Goal: Transaction & Acquisition: Book appointment/travel/reservation

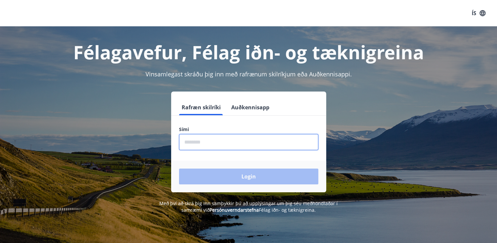
click at [234, 141] on input "phone" at bounding box center [248, 142] width 139 height 16
type input "********"
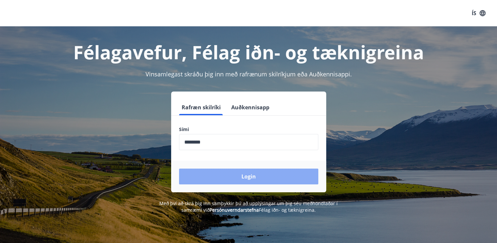
click at [248, 176] on button "Login" at bounding box center [248, 176] width 139 height 16
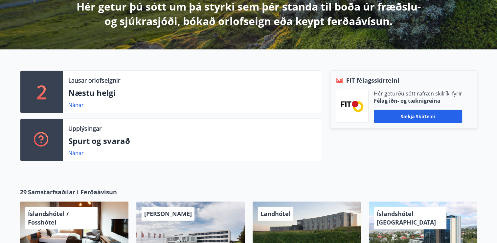
scroll to position [158, 0]
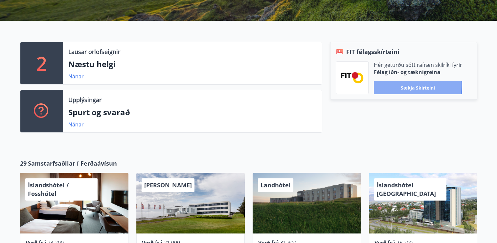
click at [408, 85] on button "Sækja skírteini" at bounding box center [418, 87] width 88 height 13
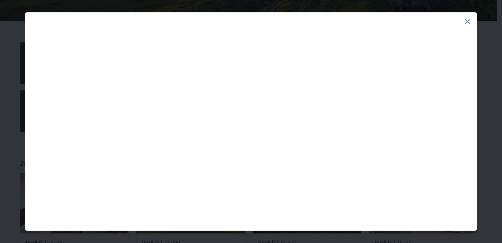
click at [470, 23] on icon at bounding box center [468, 22] width 8 height 8
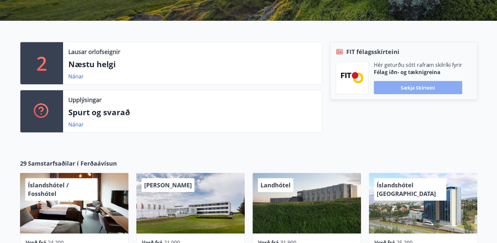
click at [420, 89] on button "Sækja skírteini" at bounding box center [418, 87] width 88 height 13
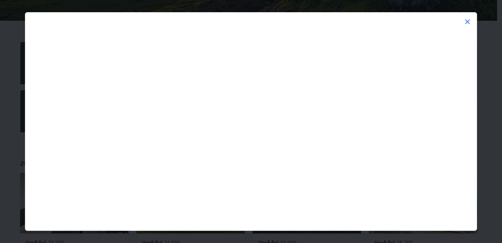
click at [466, 21] on icon at bounding box center [468, 22] width 8 height 8
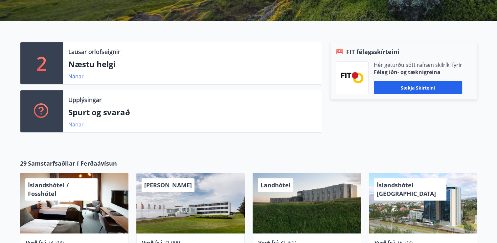
click at [74, 124] on link "Nánar" at bounding box center [75, 124] width 15 height 7
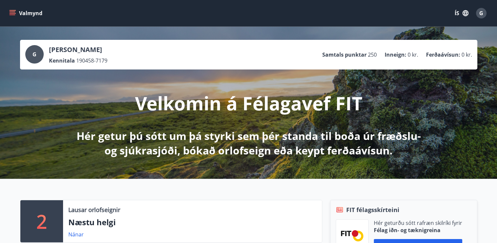
click at [11, 10] on icon "menu" at bounding box center [12, 13] width 7 height 7
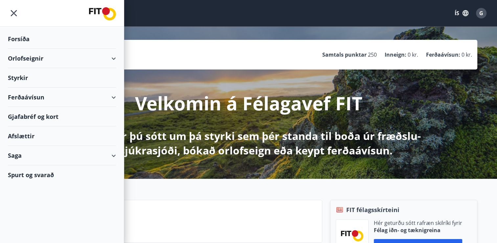
click at [112, 154] on div "Saga" at bounding box center [62, 155] width 108 height 19
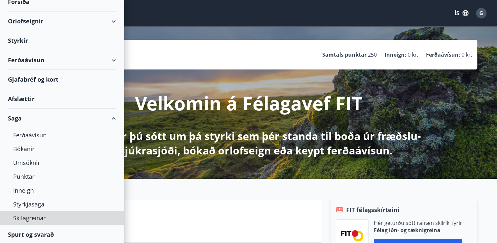
scroll to position [37, 0]
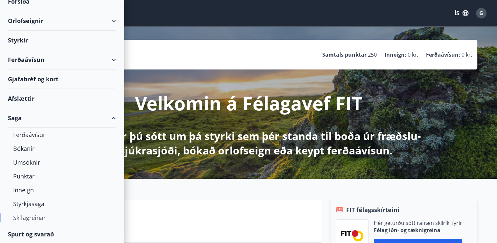
click at [68, 215] on div "Skilagreinar" at bounding box center [62, 217] width 98 height 14
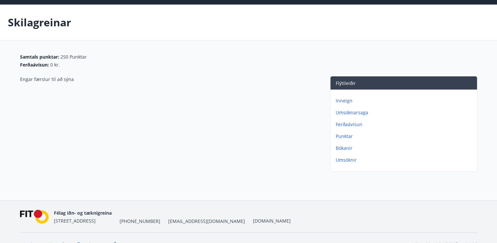
scroll to position [34, 0]
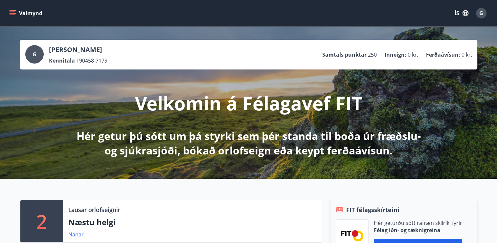
click at [13, 10] on icon "menu" at bounding box center [13, 10] width 7 height 1
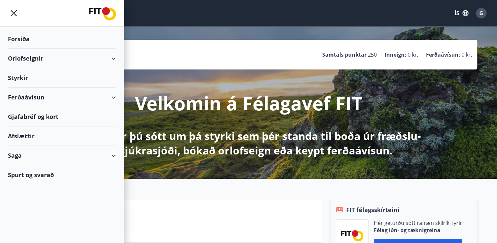
click at [35, 57] on div "Orlofseignir" at bounding box center [62, 58] width 108 height 19
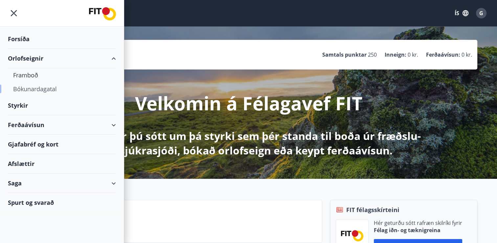
click at [34, 89] on div "Bókunardagatal" at bounding box center [62, 89] width 98 height 14
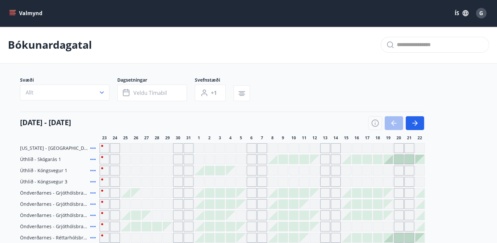
scroll to position [13, 0]
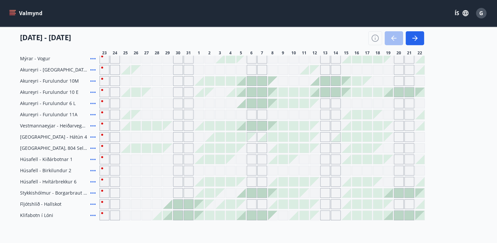
scroll to position [263, 0]
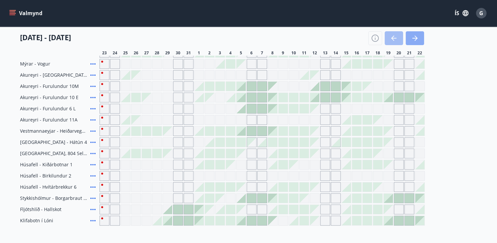
click at [411, 43] on button "button" at bounding box center [415, 38] width 18 height 14
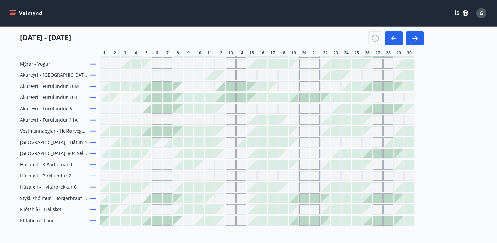
click at [92, 119] on icon at bounding box center [93, 120] width 8 height 8
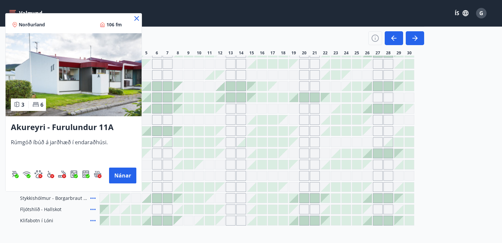
click at [137, 18] on icon at bounding box center [136, 18] width 1 height 1
click at [137, 18] on div "Valmynd ÍS G" at bounding box center [249, 13] width 482 height 16
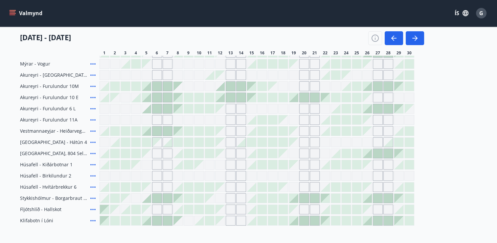
click at [286, 120] on div "Gráir dagar eru ekki bókanlegir" at bounding box center [283, 119] width 9 height 9
click at [434, 106] on div "Florida - Orlando Úthlíð - Skógarás 1 Úthlíð - Kóngsvegur 1 Úthlíð - Kóngsvegur…" at bounding box center [249, 52] width 458 height 345
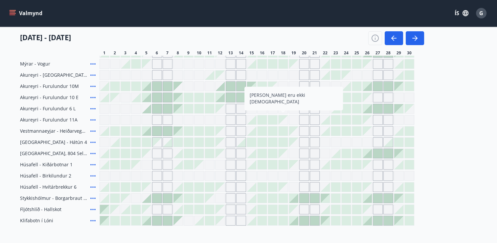
click at [434, 106] on div "Florida - Orlando Úthlíð - Skógarás 1 Úthlíð - Kóngsvegur 1 Úthlíð - Kóngsvegur…" at bounding box center [249, 52] width 458 height 345
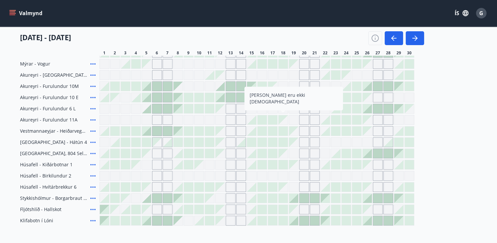
click at [434, 106] on div "Florida - Orlando Úthlíð - Skógarás 1 Úthlíð - Kóngsvegur 1 Úthlíð - Kóngsvegur…" at bounding box center [249, 52] width 458 height 345
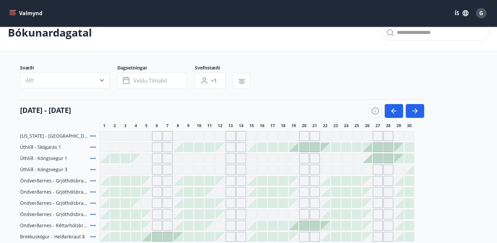
scroll to position [0, 0]
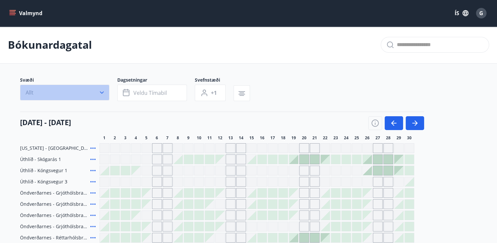
click at [101, 91] on icon "button" at bounding box center [102, 92] width 7 height 7
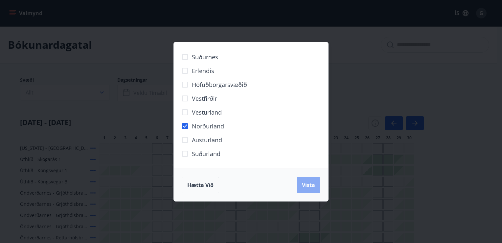
click at [303, 180] on button "Vista" at bounding box center [309, 185] width 24 height 16
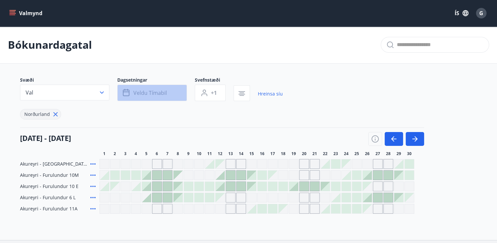
click at [153, 91] on span "Veldu tímabil" at bounding box center [150, 92] width 34 height 7
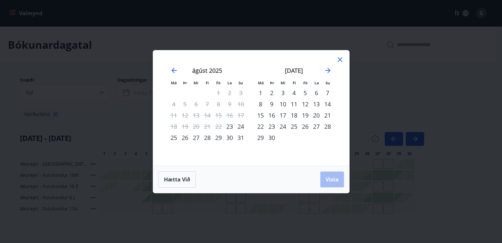
click at [295, 114] on div "18" at bounding box center [294, 114] width 11 height 11
click at [331, 177] on span "Vista" at bounding box center [332, 179] width 13 height 7
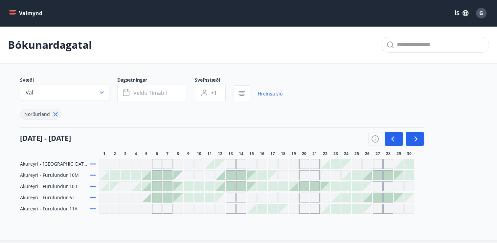
click at [284, 185] on div at bounding box center [283, 186] width 9 height 9
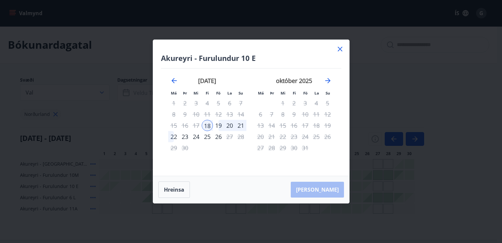
click at [172, 136] on div "22" at bounding box center [173, 136] width 11 height 11
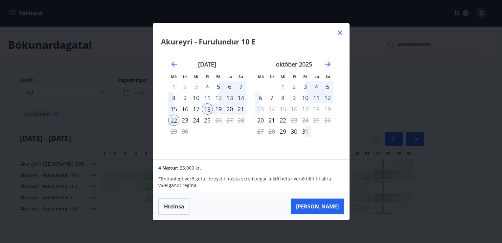
click at [339, 34] on icon at bounding box center [340, 32] width 5 height 5
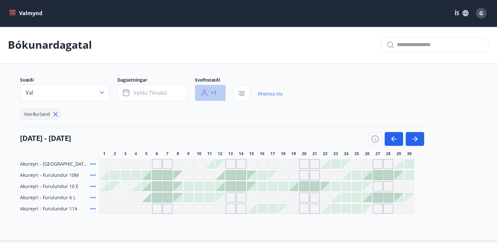
click at [214, 97] on button "+1" at bounding box center [210, 93] width 31 height 16
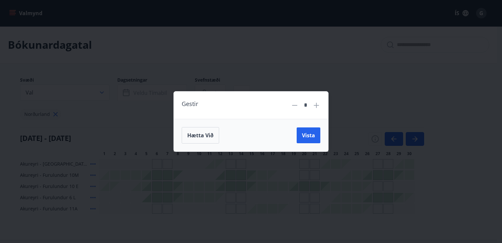
click at [354, 78] on div "Gestir * Hætta við Vista" at bounding box center [251, 121] width 502 height 243
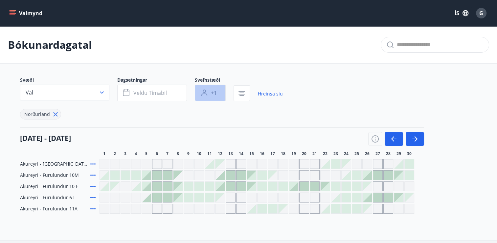
click at [216, 94] on span "+1" at bounding box center [214, 92] width 6 height 7
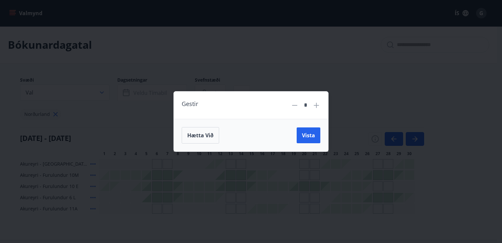
click at [231, 59] on div "Gestir * Hætta við Vista" at bounding box center [251, 121] width 502 height 243
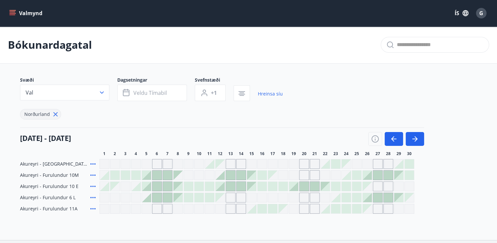
click at [93, 185] on icon at bounding box center [93, 186] width 8 height 8
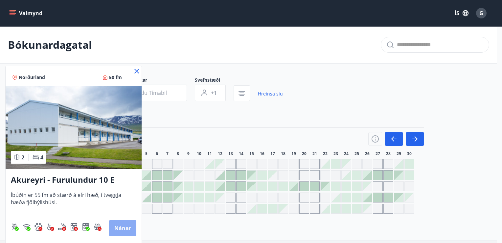
click at [117, 227] on button "Nánar" at bounding box center [122, 228] width 27 height 16
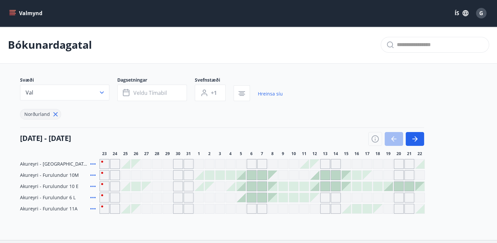
click at [390, 138] on div at bounding box center [397, 139] width 56 height 14
click at [153, 91] on span "Veldu tímabil" at bounding box center [150, 92] width 34 height 7
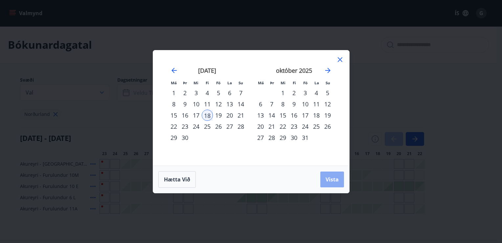
click at [325, 182] on button "Vista" at bounding box center [333, 179] width 24 height 16
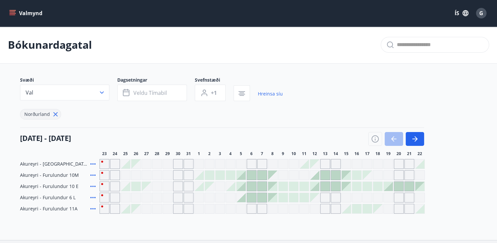
click at [93, 186] on icon at bounding box center [92, 185] width 5 height 1
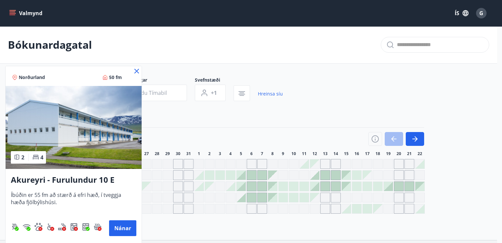
click at [178, 40] on div at bounding box center [251, 121] width 502 height 243
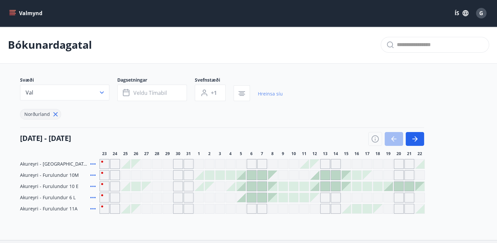
click at [265, 93] on link "Hreinsa síu" at bounding box center [270, 93] width 25 height 14
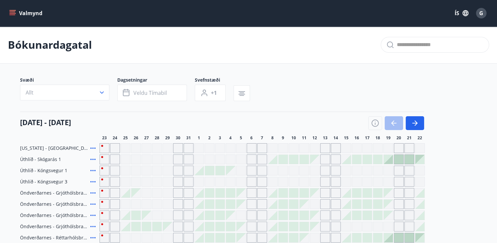
click at [12, 11] on icon "menu" at bounding box center [12, 13] width 7 height 7
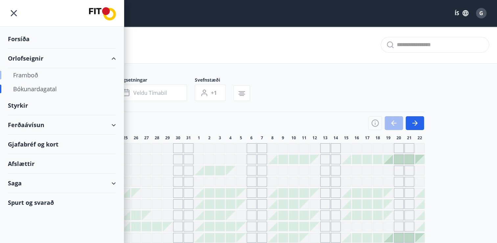
click at [30, 73] on div "Framboð" at bounding box center [62, 75] width 98 height 14
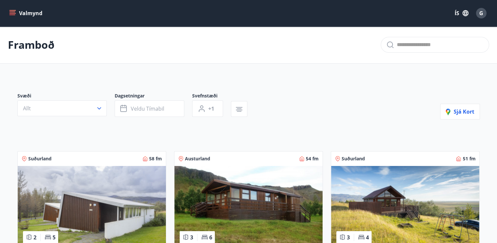
click at [12, 13] on icon "menu" at bounding box center [13, 13] width 7 height 1
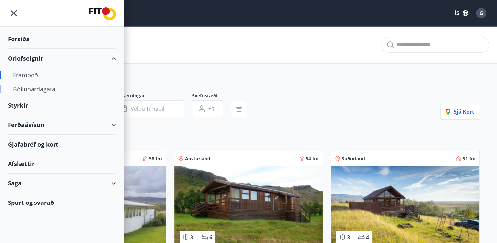
click at [41, 87] on div "Bókunardagatal" at bounding box center [62, 89] width 98 height 14
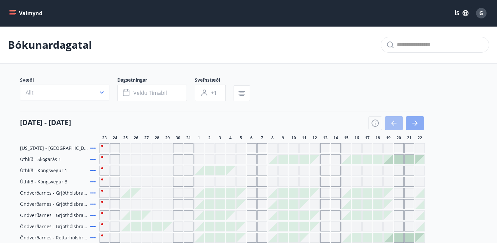
click at [412, 122] on icon "button" at bounding box center [415, 123] width 8 height 8
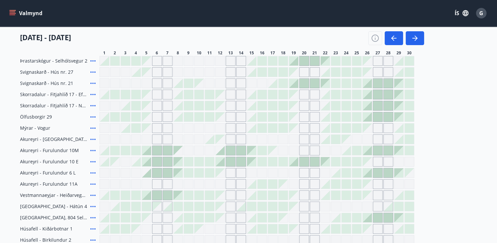
scroll to position [182, 0]
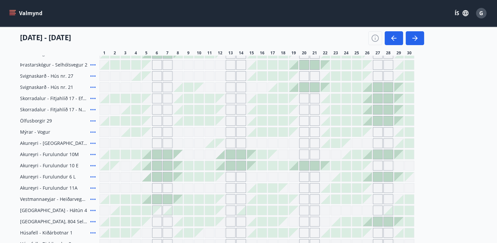
click at [448, 165] on div "Florida - Orlando Úthlíð - Skógarás 1 Úthlíð - Kóngsvegur 1 Úthlíð - Kóngsvegur…" at bounding box center [249, 120] width 458 height 345
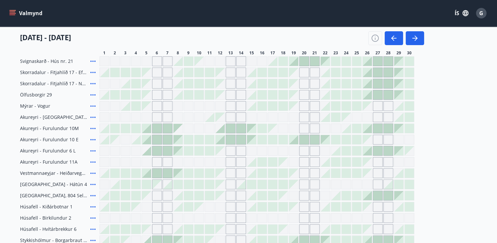
scroll to position [221, 0]
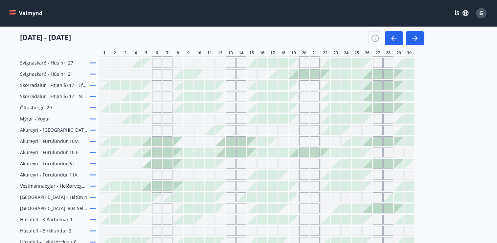
click at [447, 165] on div "Florida - Orlando Úthlíð - Skógarás 1 Úthlíð - Kóngsvegur 1 Úthlíð - Kóngsvegur…" at bounding box center [249, 107] width 458 height 345
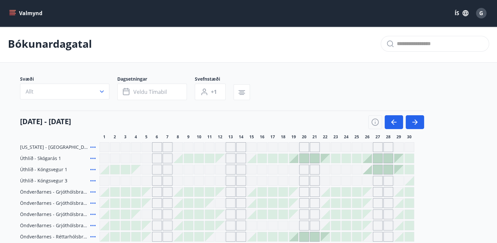
scroll to position [0, 0]
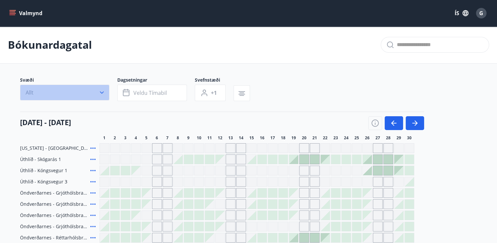
click at [100, 91] on icon "button" at bounding box center [102, 92] width 7 height 7
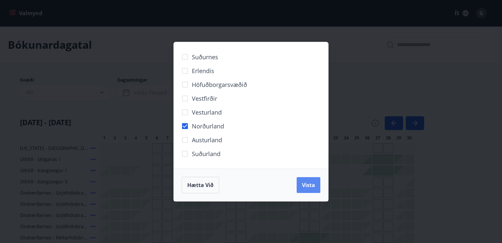
click at [304, 182] on span "Vista" at bounding box center [308, 184] width 13 height 7
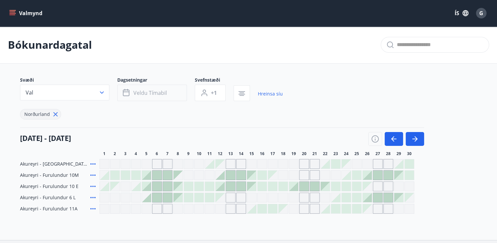
click at [157, 95] on span "Veldu tímabil" at bounding box center [150, 92] width 34 height 7
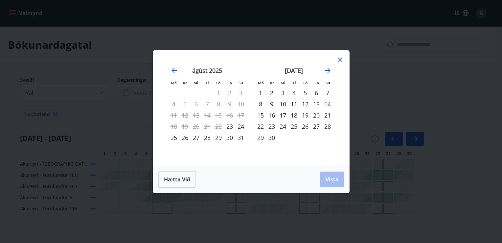
click at [294, 114] on div "18" at bounding box center [294, 114] width 11 height 11
click at [260, 127] on div "22" at bounding box center [260, 126] width 11 height 11
click at [331, 177] on span "Vista" at bounding box center [332, 179] width 13 height 7
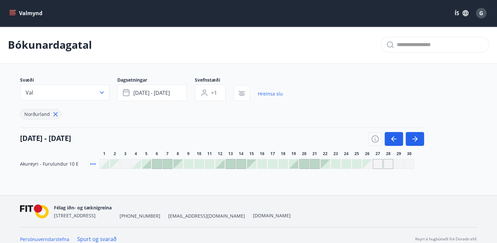
click at [283, 165] on div at bounding box center [283, 163] width 9 height 9
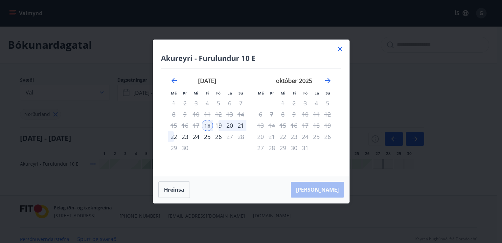
click at [172, 137] on div "22" at bounding box center [173, 136] width 11 height 11
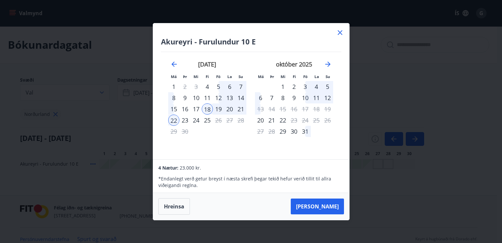
click at [339, 32] on icon at bounding box center [340, 33] width 8 height 8
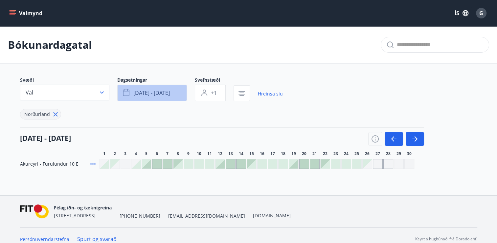
click at [166, 95] on span "sep 18 - sep 22" at bounding box center [151, 92] width 36 height 7
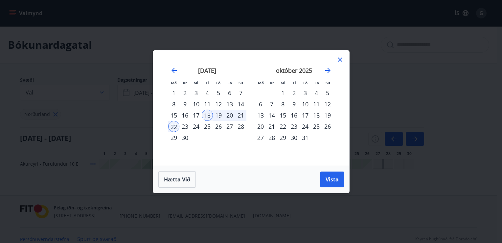
click at [196, 111] on div "17" at bounding box center [196, 114] width 11 height 11
click at [335, 175] on button "Vista" at bounding box center [333, 179] width 24 height 16
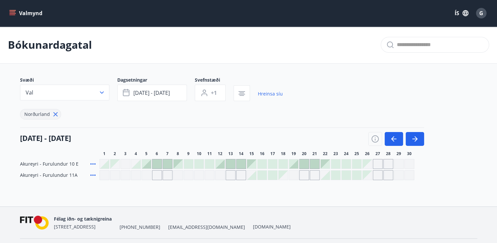
click at [270, 164] on div at bounding box center [272, 163] width 9 height 9
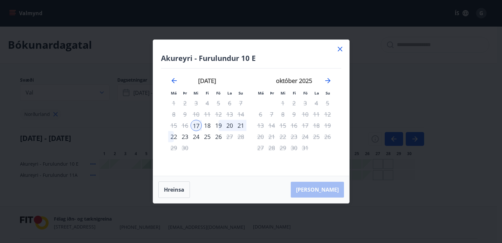
click at [173, 136] on div "22" at bounding box center [173, 136] width 11 height 11
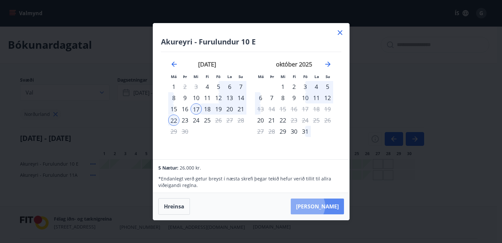
click at [327, 206] on button "Taka Frá" at bounding box center [317, 206] width 53 height 16
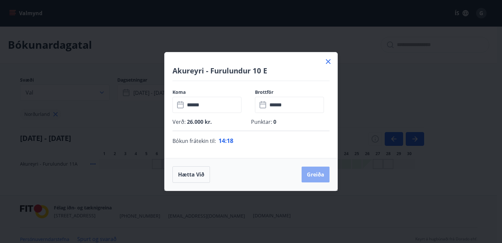
click at [314, 176] on button "Greiða" at bounding box center [316, 174] width 28 height 16
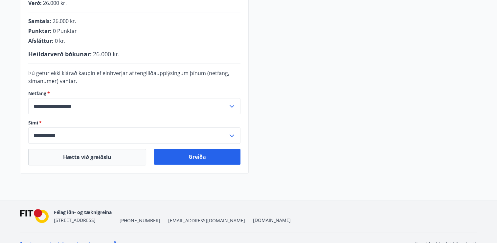
scroll to position [184, 0]
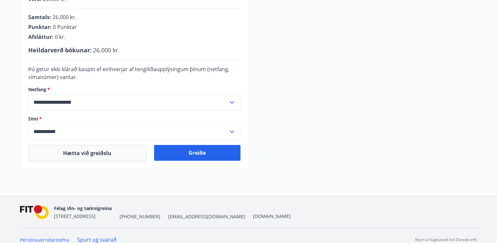
click at [230, 130] on icon at bounding box center [232, 132] width 8 height 8
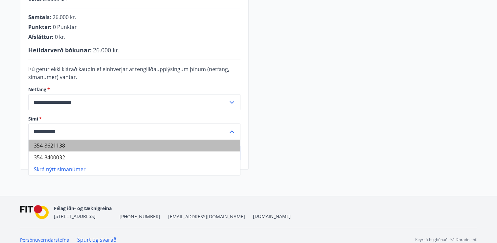
click at [147, 143] on li "354-8621138" at bounding box center [135, 145] width 212 height 12
type input "**********"
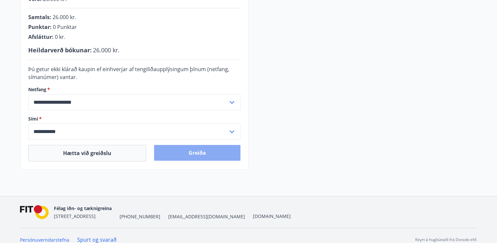
click at [197, 153] on button "Greiða" at bounding box center [197, 153] width 86 height 16
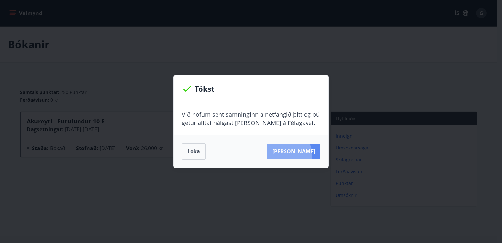
click at [295, 155] on button "[PERSON_NAME]" at bounding box center [293, 151] width 53 height 16
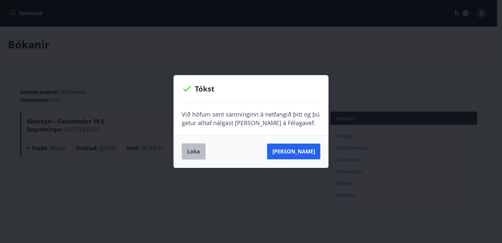
click at [200, 154] on button "Loka" at bounding box center [194, 151] width 24 height 16
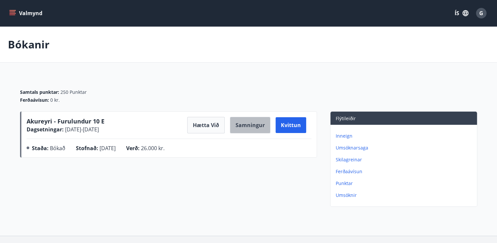
click at [249, 127] on button "Samningur" at bounding box center [250, 125] width 40 height 16
click at [10, 14] on icon "menu" at bounding box center [12, 13] width 7 height 7
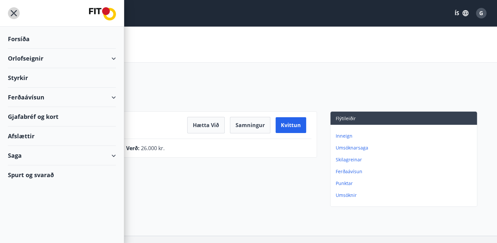
click at [10, 11] on icon "menu" at bounding box center [14, 13] width 12 height 12
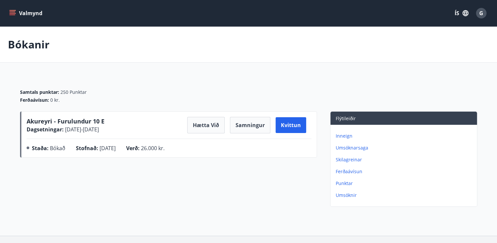
click at [11, 11] on icon "menu" at bounding box center [13, 10] width 7 height 1
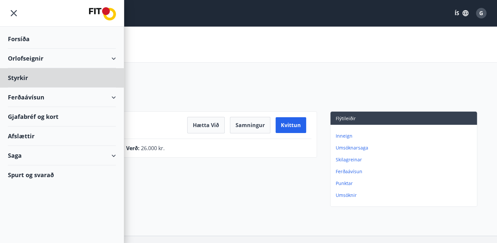
click at [16, 36] on div "Forsíða" at bounding box center [62, 38] width 108 height 19
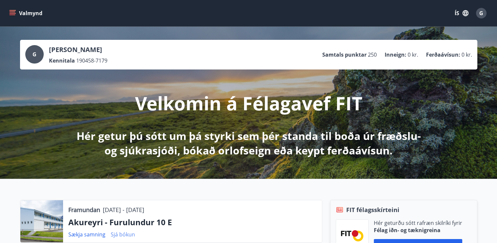
click at [123, 233] on link "Sjá bókun" at bounding box center [123, 233] width 24 height 7
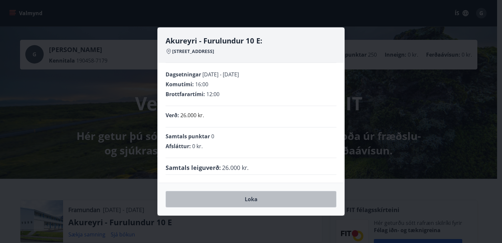
click at [249, 198] on button "Loka" at bounding box center [251, 199] width 171 height 16
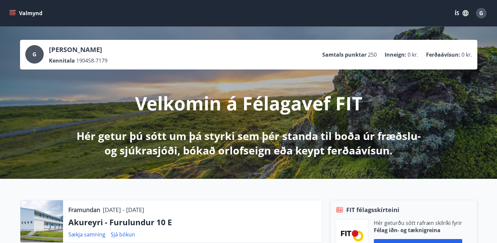
click at [11, 13] on icon "menu" at bounding box center [13, 13] width 7 height 1
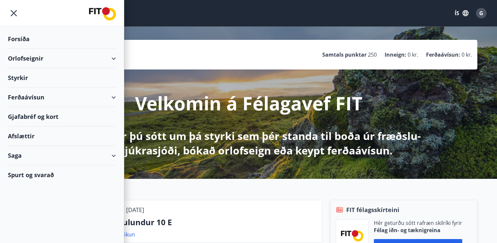
click at [25, 58] on div "Orlofseignir" at bounding box center [62, 58] width 108 height 19
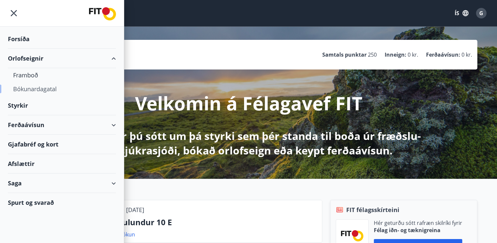
click at [37, 87] on div "Bókunardagatal" at bounding box center [62, 89] width 98 height 14
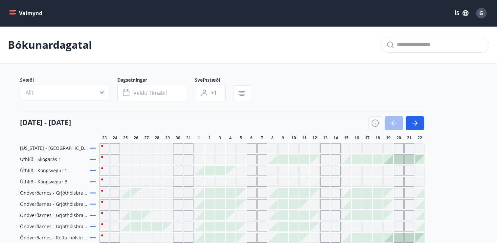
click at [460, 90] on div "Svæði Allt Dagsetningar Veldu tímabil Svefnstæði +1" at bounding box center [249, 90] width 458 height 27
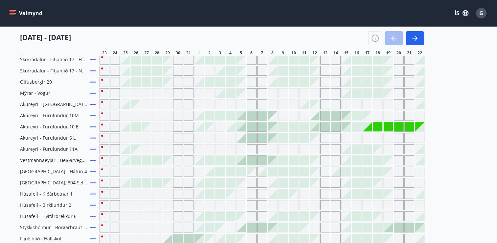
scroll to position [221, 0]
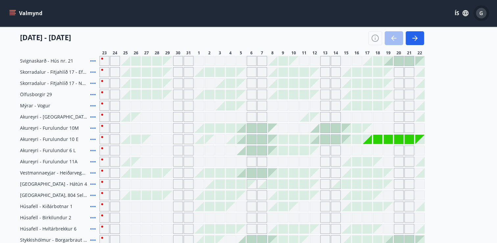
click at [480, 12] on span "G" at bounding box center [482, 13] width 4 height 7
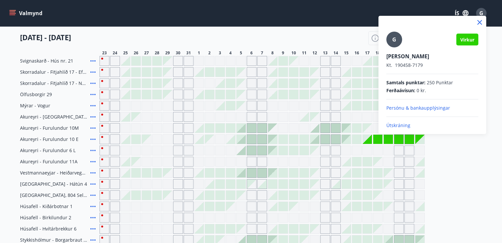
click at [426, 107] on p "Persónu & bankaupplýsingar" at bounding box center [433, 108] width 92 height 7
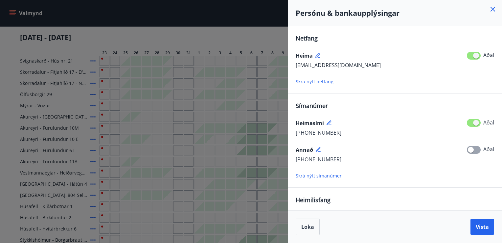
click at [387, 178] on div "Skrá nýtt símanúmer" at bounding box center [395, 175] width 199 height 8
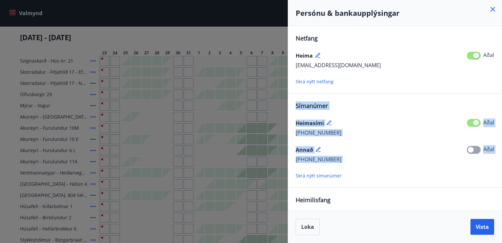
click at [387, 178] on div "Skrá nýtt símanúmer" at bounding box center [395, 175] width 199 height 8
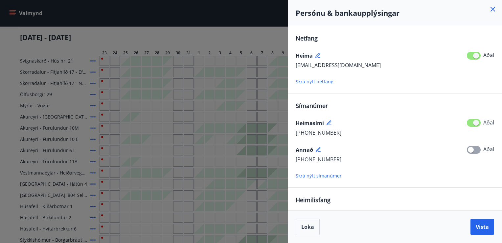
drag, startPoint x: 387, startPoint y: 178, endPoint x: 393, endPoint y: 197, distance: 20.3
click at [393, 197] on div "Heimilisfang Lögheimili Jörundarholti 124, 300, [GEOGRAPHIC_DATA], [GEOGRAPHIC_…" at bounding box center [395, 220] width 199 height 51
click at [444, 19] on div "Persónu & bankaupplýsingar" at bounding box center [395, 13] width 214 height 26
click at [492, 7] on icon at bounding box center [493, 9] width 8 height 8
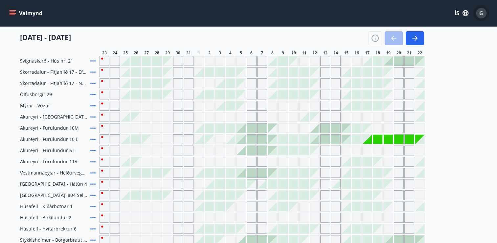
click at [483, 14] on span "G" at bounding box center [482, 13] width 4 height 7
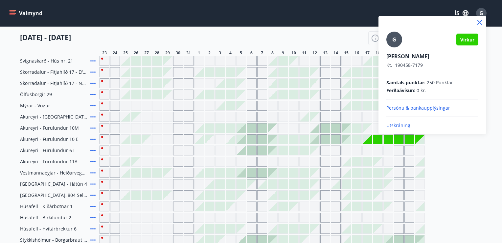
click at [440, 106] on p "Persónu & bankaupplýsingar" at bounding box center [433, 108] width 92 height 7
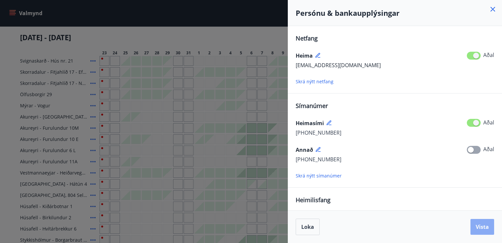
click at [481, 224] on span "Vista" at bounding box center [482, 226] width 13 height 7
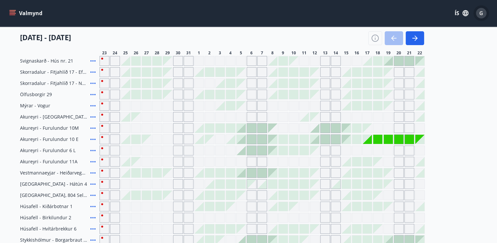
click at [480, 12] on span "G" at bounding box center [482, 13] width 4 height 7
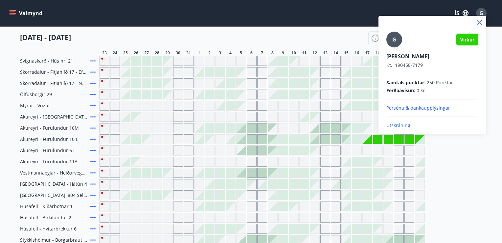
click at [427, 107] on p "Persónu & bankaupplýsingar" at bounding box center [433, 108] width 92 height 7
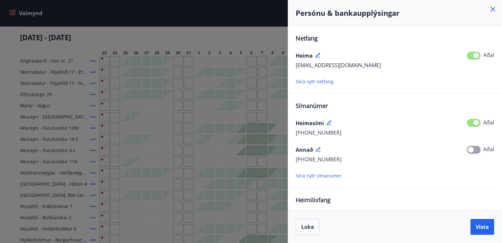
click at [316, 150] on icon at bounding box center [319, 150] width 6 height 6
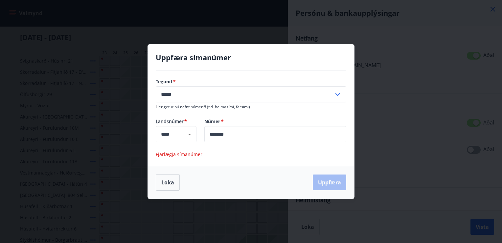
click at [186, 153] on span "Fjarlægja símanúmer" at bounding box center [179, 154] width 47 height 6
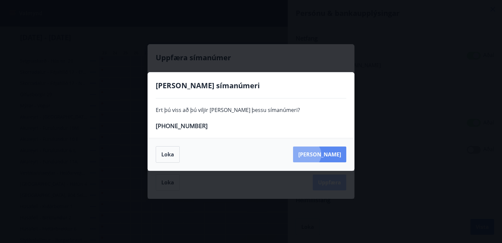
click at [337, 154] on button "[PERSON_NAME]" at bounding box center [319, 154] width 53 height 16
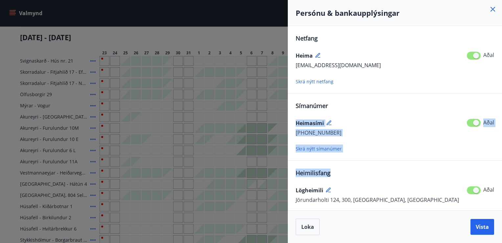
drag, startPoint x: 409, startPoint y: 168, endPoint x: 416, endPoint y: 108, distance: 60.0
click at [416, 108] on div "Netfang [PERSON_NAME] [PERSON_NAME][EMAIL_ADDRESS][DOMAIN_NAME] Aðal Skrá nýtt …" at bounding box center [395, 152] width 199 height 237
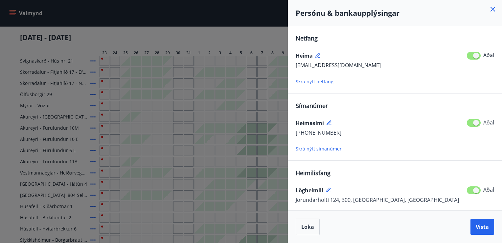
click at [411, 224] on div "Loka Vista" at bounding box center [395, 226] width 199 height 16
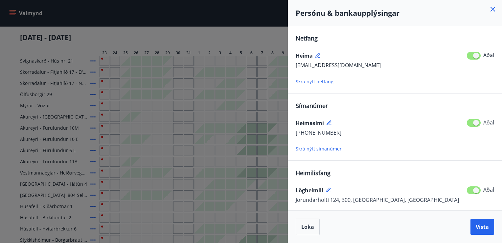
click at [411, 224] on div "Loka Vista" at bounding box center [395, 226] width 199 height 16
click at [477, 224] on span "Vista" at bounding box center [482, 226] width 13 height 7
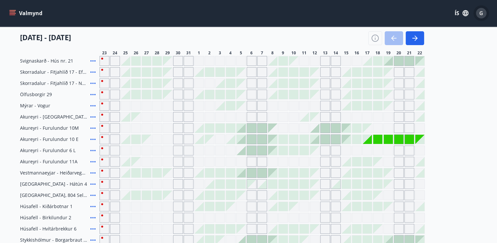
click at [481, 17] on div "G" at bounding box center [481, 13] width 11 height 11
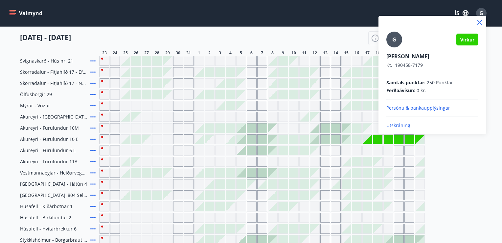
click at [442, 106] on p "Persónu & bankaupplýsingar" at bounding box center [433, 108] width 92 height 7
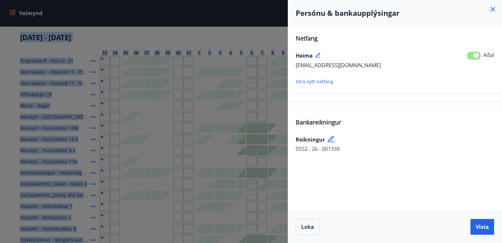
click at [442, 106] on div "Persónu & bankaupplýsingar Netfang Heima [EMAIL_ADDRESS][DOMAIN_NAME] Aðal Skrá…" at bounding box center [251, 121] width 502 height 243
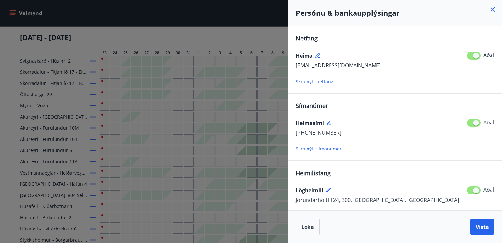
click at [319, 82] on span "Skrá nýtt netfang" at bounding box center [315, 81] width 38 height 6
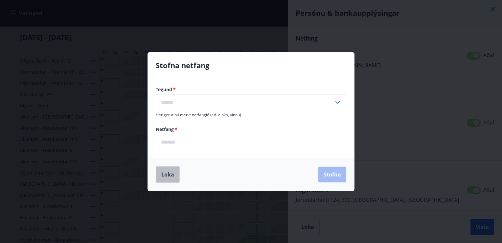
click at [165, 172] on button "Loka" at bounding box center [168, 174] width 24 height 16
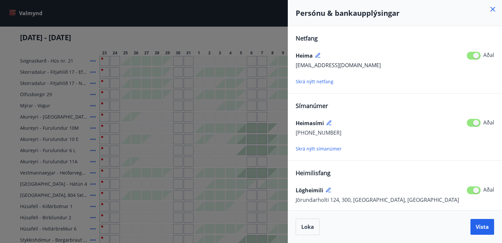
click at [314, 150] on span "Skrá nýtt símanúmer" at bounding box center [319, 148] width 46 height 6
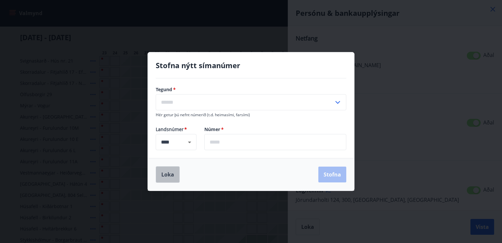
click at [164, 172] on button "Loka" at bounding box center [168, 174] width 24 height 16
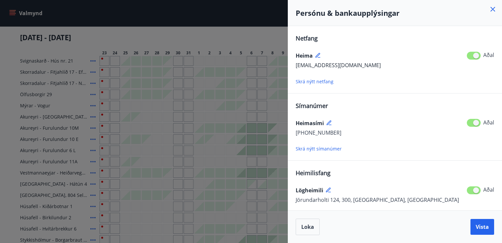
click at [330, 120] on icon at bounding box center [329, 122] width 5 height 5
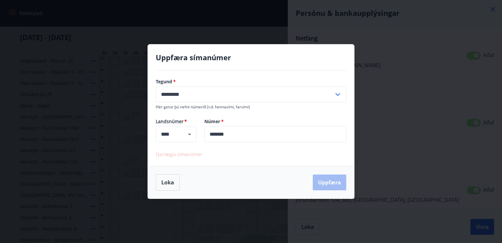
click at [337, 96] on icon at bounding box center [338, 94] width 8 height 8
click at [330, 109] on li "Farsími" at bounding box center [251, 108] width 190 height 12
type input "*******"
click at [335, 177] on button "Uppfæra" at bounding box center [330, 182] width 34 height 16
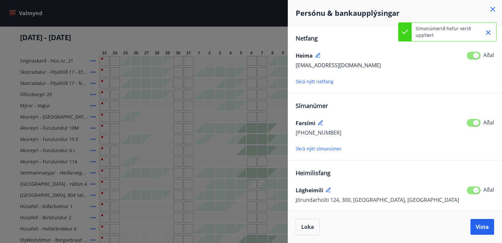
click at [318, 57] on icon at bounding box center [319, 57] width 3 height 1
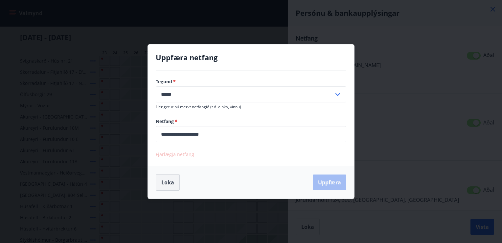
click at [171, 185] on button "Loka" at bounding box center [168, 182] width 24 height 16
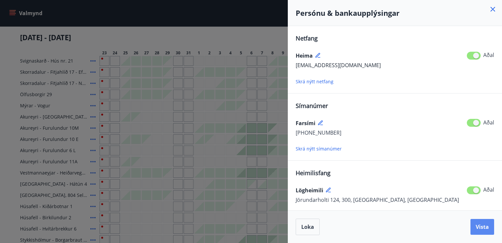
click at [481, 228] on span "Vista" at bounding box center [482, 226] width 13 height 7
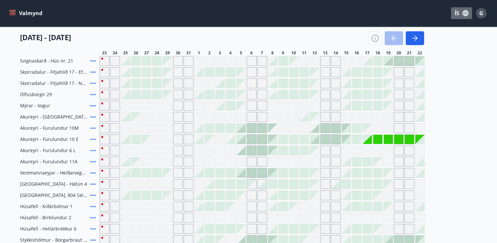
click at [456, 12] on button "ÍS" at bounding box center [461, 13] width 21 height 12
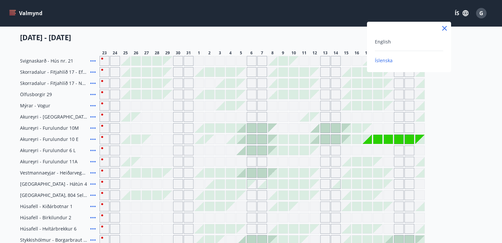
click at [483, 94] on div at bounding box center [251, 121] width 502 height 243
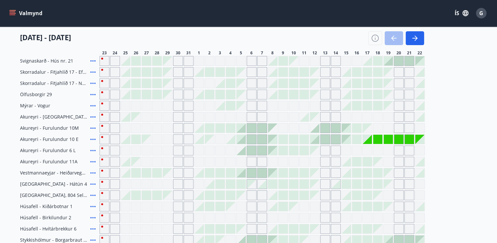
click at [10, 11] on icon "menu" at bounding box center [13, 10] width 7 height 1
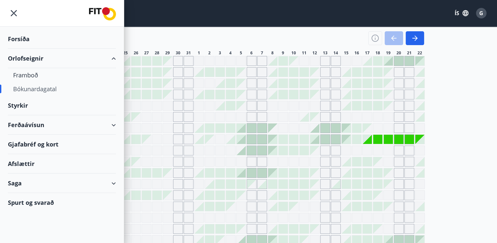
click at [50, 55] on div "Orlofseignir" at bounding box center [62, 58] width 108 height 19
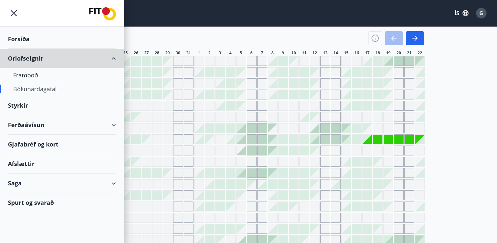
click at [115, 58] on div "Orlofseignir" at bounding box center [62, 58] width 108 height 19
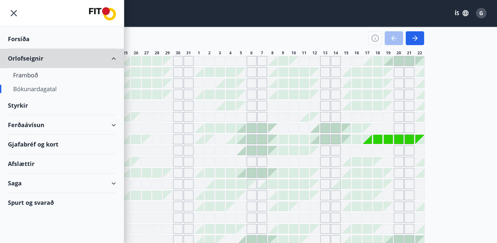
click at [115, 58] on div "Orlofseignir" at bounding box center [62, 58] width 108 height 19
click at [43, 198] on div "Spurt og svarað" at bounding box center [62, 202] width 108 height 19
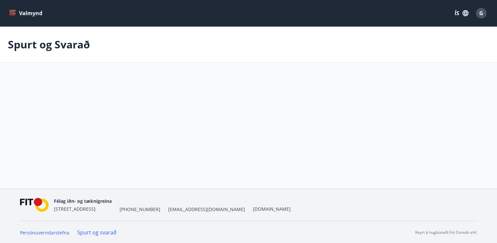
click at [11, 10] on icon "menu" at bounding box center [13, 10] width 7 height 1
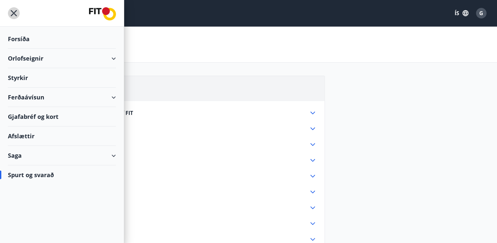
click at [12, 12] on icon "menu" at bounding box center [14, 13] width 12 height 12
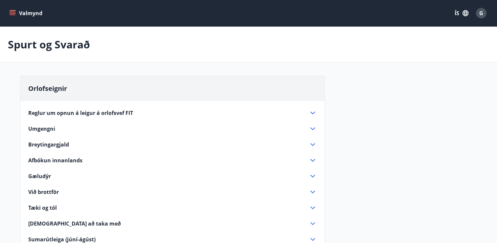
click at [83, 113] on span "Reglur um opnun á leigur á orlofsvef FIT" at bounding box center [80, 112] width 105 height 7
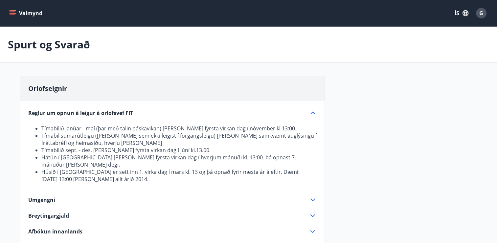
click at [313, 112] on icon at bounding box center [313, 113] width 8 height 8
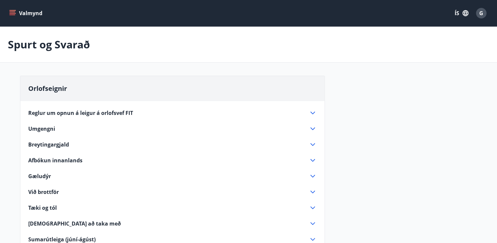
click at [311, 223] on icon at bounding box center [313, 223] width 8 height 8
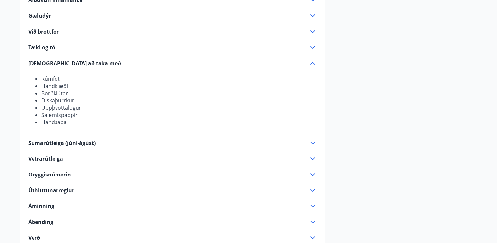
scroll to position [171, 0]
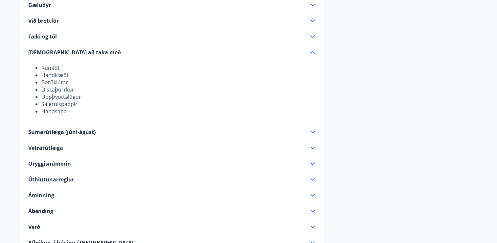
click at [311, 53] on icon at bounding box center [313, 52] width 8 height 8
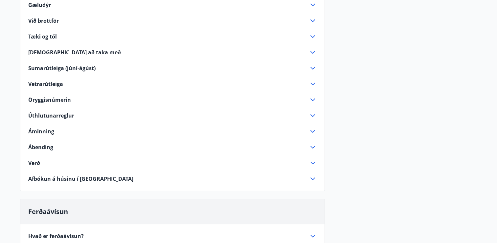
click at [313, 67] on icon at bounding box center [313, 68] width 8 height 8
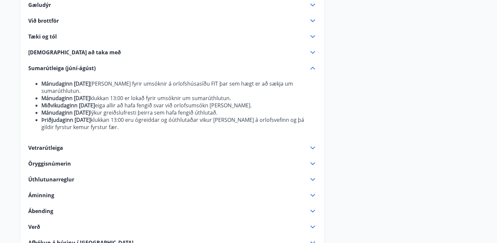
click at [313, 67] on icon at bounding box center [313, 68] width 8 height 8
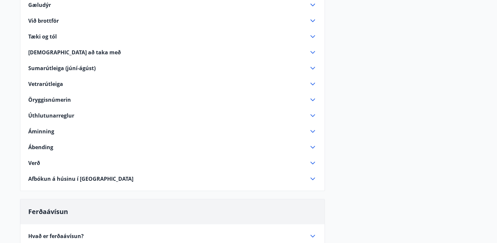
click at [313, 67] on icon at bounding box center [313, 68] width 8 height 8
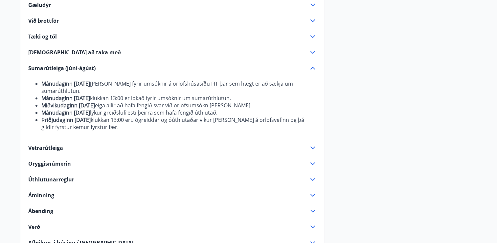
click at [313, 67] on icon at bounding box center [313, 68] width 5 height 3
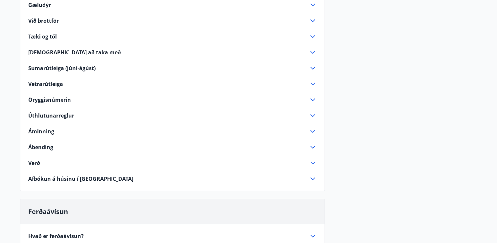
click at [312, 83] on icon at bounding box center [313, 84] width 8 height 8
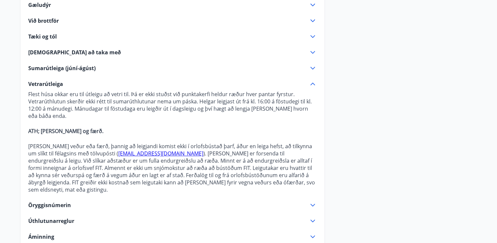
click at [311, 82] on icon at bounding box center [313, 84] width 8 height 8
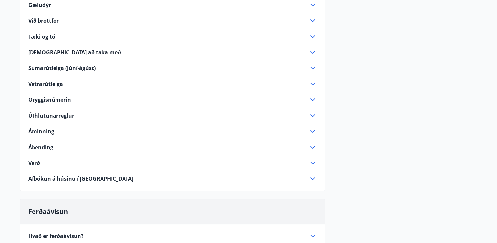
click at [310, 97] on icon at bounding box center [313, 100] width 8 height 8
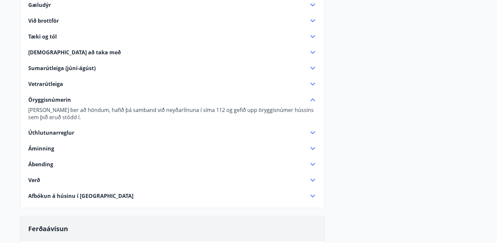
click at [310, 98] on icon at bounding box center [313, 100] width 8 height 8
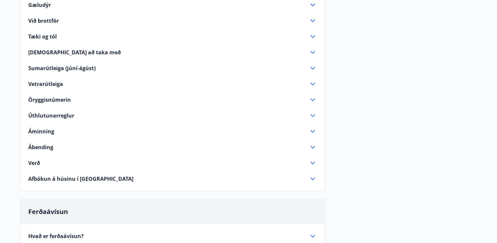
click at [313, 115] on icon at bounding box center [313, 115] width 8 height 8
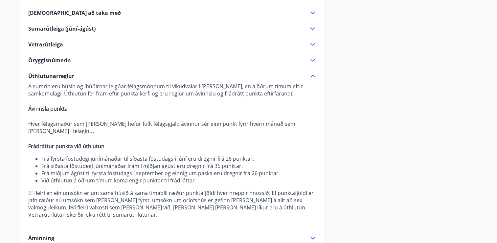
scroll to position [224, 0]
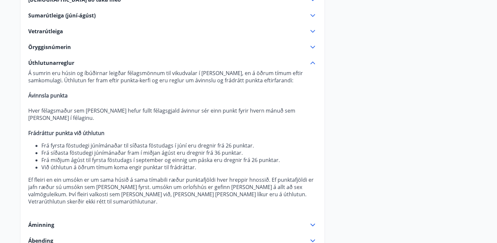
click at [312, 62] on icon at bounding box center [313, 63] width 8 height 8
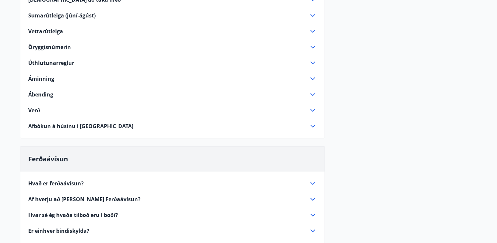
click at [310, 77] on icon at bounding box center [313, 79] width 8 height 8
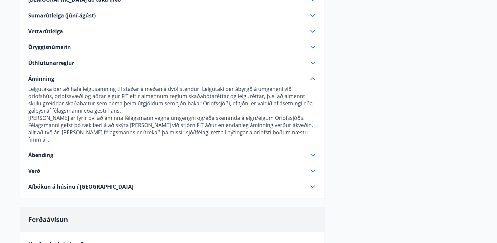
click at [312, 78] on icon at bounding box center [313, 78] width 5 height 3
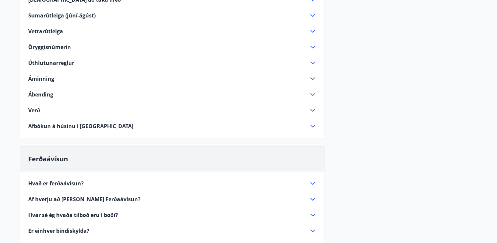
click at [313, 92] on icon at bounding box center [313, 94] width 8 height 8
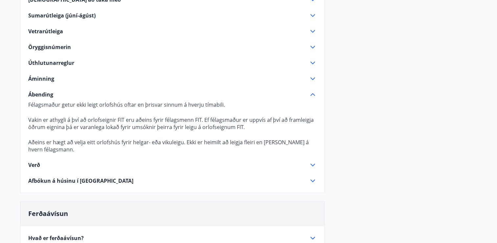
click at [354, 95] on div "Orlofseignir Reglur um opnun á leigur á orlofsvef FIT Tímabilið Janúar - maí (þ…" at bounding box center [249, 102] width 458 height 500
click at [312, 94] on icon at bounding box center [313, 94] width 5 height 3
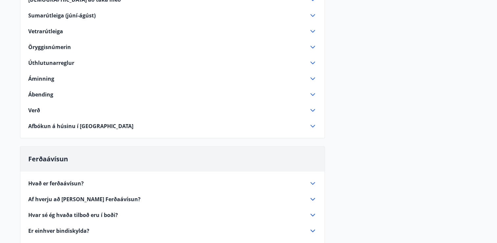
click at [313, 109] on icon at bounding box center [313, 110] width 8 height 8
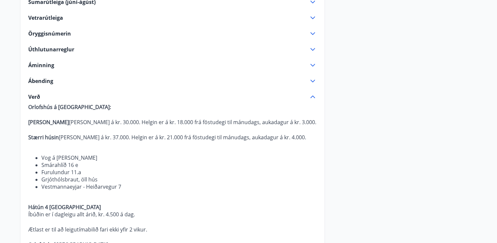
scroll to position [237, 0]
click at [312, 96] on icon at bounding box center [313, 97] width 5 height 3
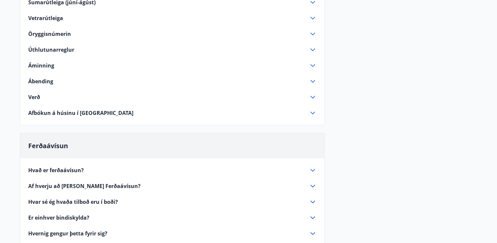
click at [311, 111] on icon at bounding box center [313, 113] width 8 height 8
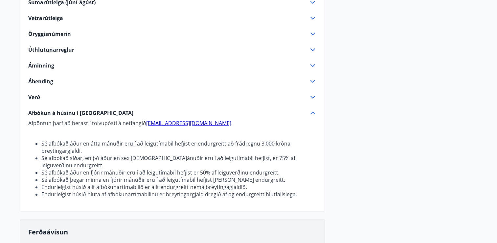
click at [312, 114] on icon at bounding box center [313, 113] width 8 height 8
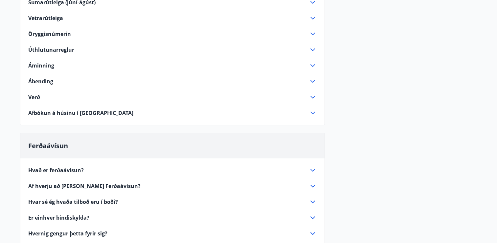
click at [314, 170] on icon at bounding box center [313, 170] width 8 height 8
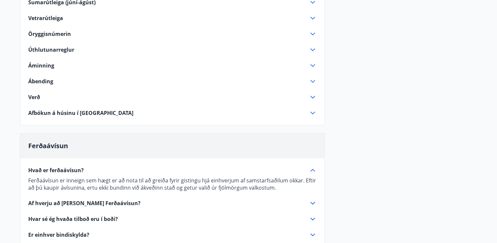
click at [313, 170] on icon at bounding box center [313, 170] width 8 height 8
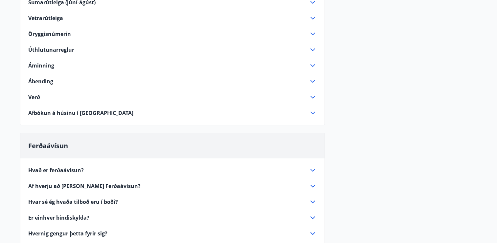
click at [313, 185] on icon at bounding box center [313, 186] width 8 height 8
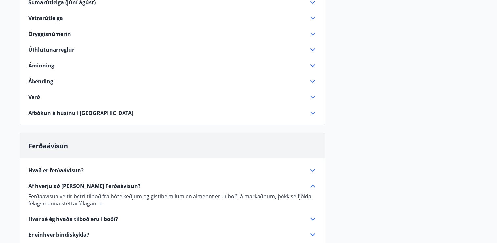
click at [312, 183] on icon at bounding box center [313, 186] width 8 height 8
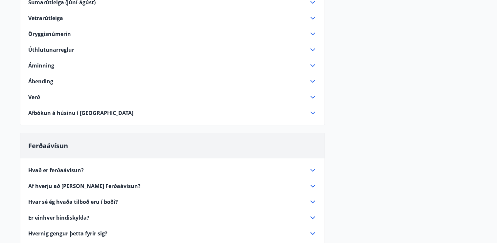
click at [314, 200] on icon at bounding box center [313, 202] width 8 height 8
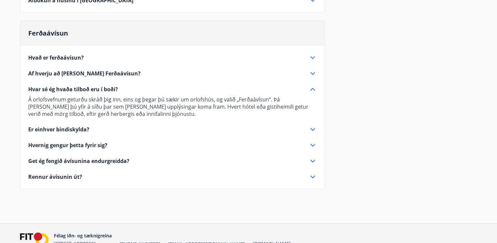
scroll to position [355, 0]
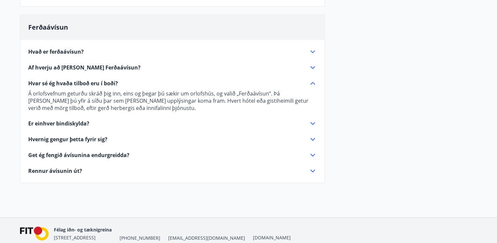
click at [313, 83] on icon at bounding box center [313, 83] width 8 height 8
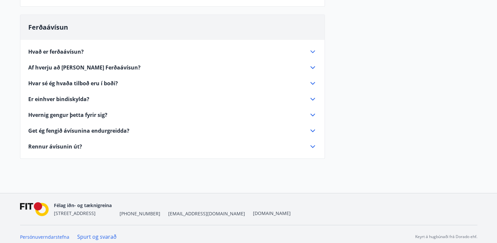
click at [311, 98] on icon at bounding box center [313, 99] width 5 height 3
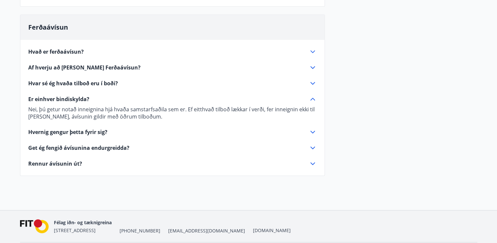
click at [312, 130] on icon at bounding box center [313, 132] width 8 height 8
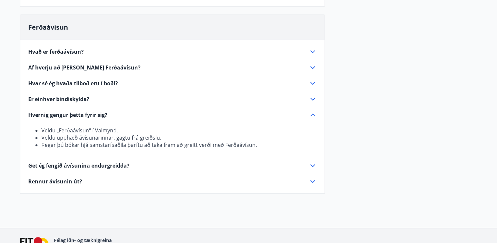
click at [311, 114] on icon at bounding box center [313, 115] width 8 height 8
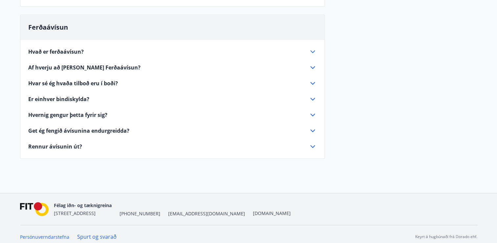
click at [315, 128] on icon at bounding box center [313, 131] width 8 height 8
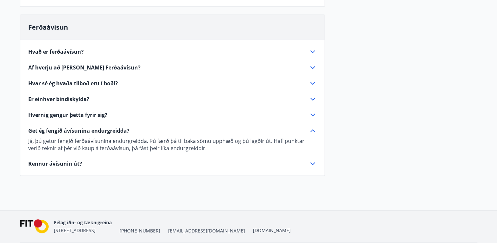
click at [312, 129] on icon at bounding box center [313, 130] width 5 height 3
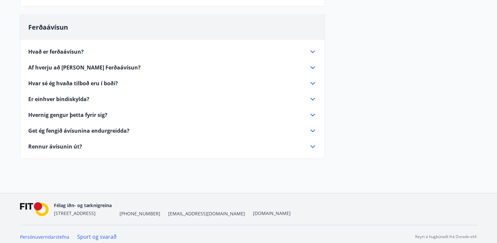
click at [312, 145] on icon at bounding box center [313, 146] width 8 height 8
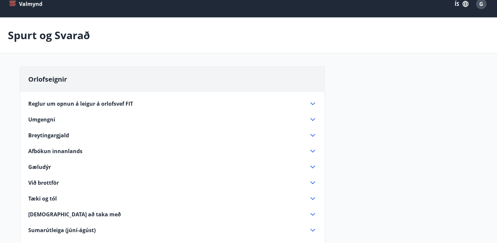
scroll to position [0, 0]
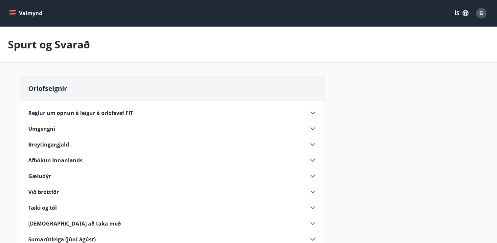
click at [13, 11] on icon "menu" at bounding box center [13, 10] width 7 height 1
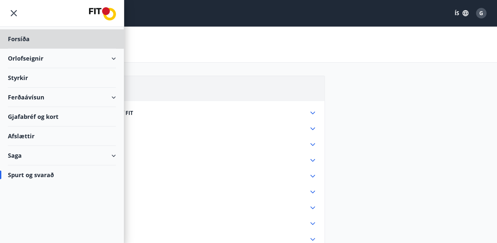
click at [14, 49] on div "Styrkir" at bounding box center [62, 38] width 108 height 19
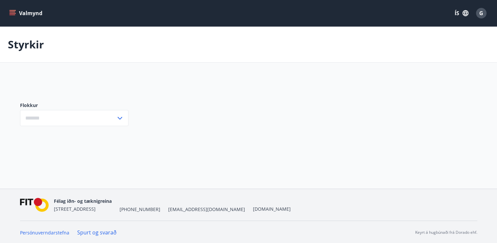
type input "***"
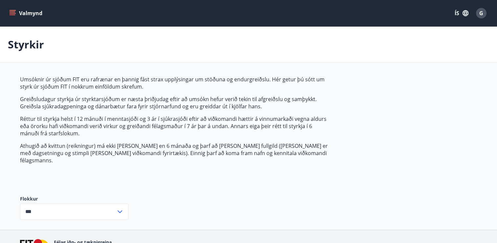
click at [128, 86] on p "Umsóknir úr sjóðum FIT eru rafrænar en þannig fást strax upplýsingar um stöðuna…" at bounding box center [175, 83] width 310 height 14
click at [118, 207] on icon at bounding box center [120, 211] width 8 height 8
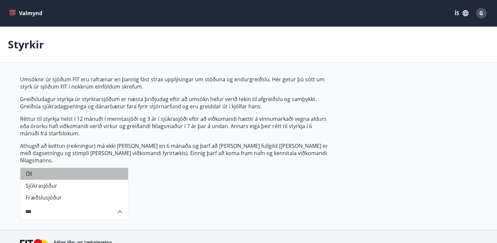
click at [112, 169] on li "Öll" at bounding box center [74, 174] width 108 height 12
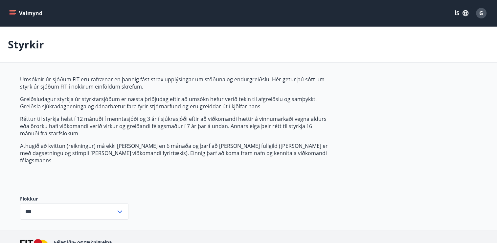
click at [168, 181] on div "Umsóknir úr sjóðum FIT eru rafrænar en þannig fást strax upplýsingar um stöðuna…" at bounding box center [249, 153] width 458 height 154
drag, startPoint x: 168, startPoint y: 181, endPoint x: 278, endPoint y: 178, distance: 110.5
click at [278, 178] on div "Umsóknir úr sjóðum FIT eru rafrænar en þannig fást strax upplýsingar um stöðuna…" at bounding box center [249, 153] width 458 height 154
drag, startPoint x: 278, startPoint y: 178, endPoint x: 279, endPoint y: 191, distance: 13.2
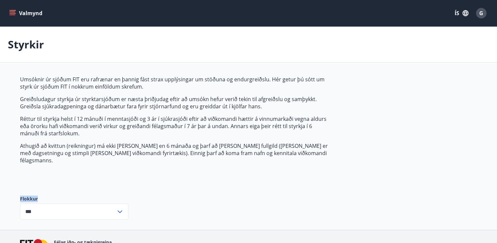
click at [279, 191] on div "Umsóknir úr sjóðum FIT eru rafrænar en þannig fást strax upplýsingar um stöðuna…" at bounding box center [249, 153] width 458 height 154
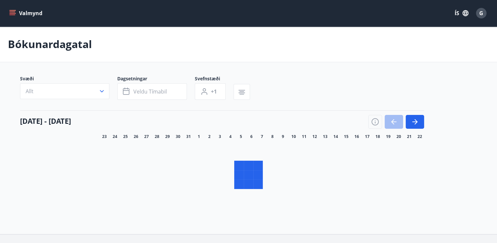
scroll to position [46, 0]
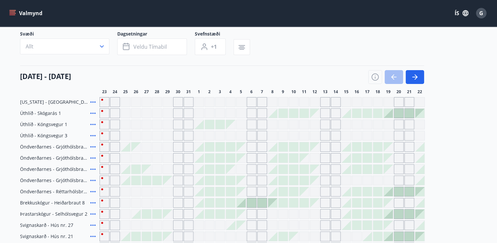
click at [10, 12] on icon "menu" at bounding box center [13, 12] width 6 height 1
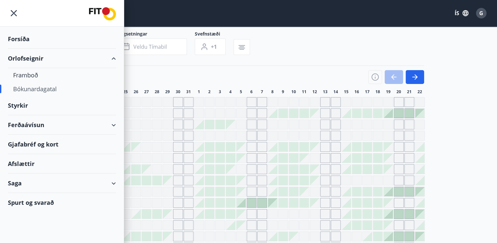
scroll to position [47, 0]
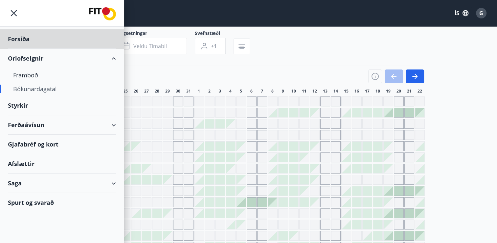
click at [15, 49] on div "Styrkir" at bounding box center [62, 38] width 108 height 19
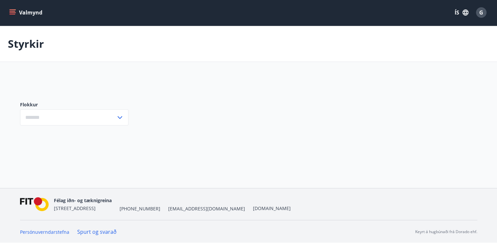
scroll to position [34, 0]
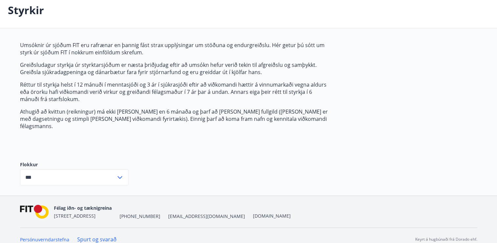
type input "***"
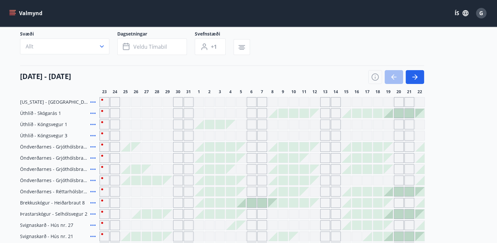
scroll to position [221, 0]
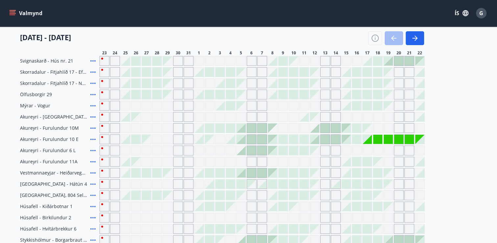
click at [11, 12] on icon "menu" at bounding box center [12, 13] width 7 height 7
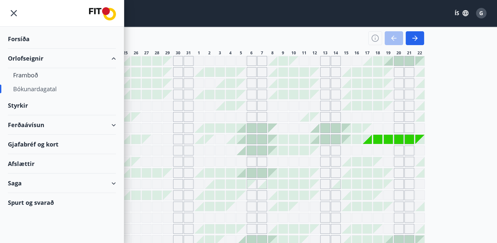
click at [16, 184] on div "Saga" at bounding box center [62, 182] width 108 height 19
click at [114, 183] on div "Saga" at bounding box center [62, 182] width 124 height 19
click at [22, 182] on div "Saga" at bounding box center [62, 182] width 108 height 19
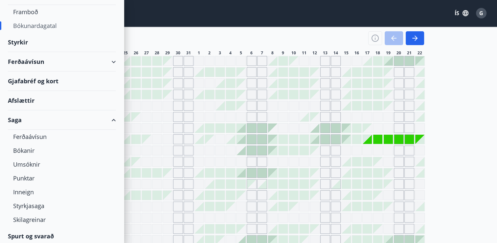
scroll to position [65, 0]
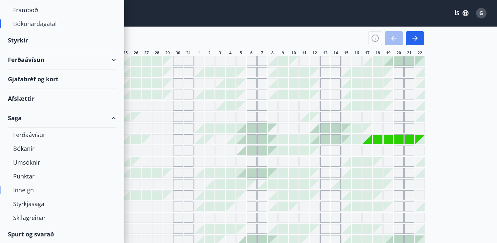
click at [27, 189] on div "Inneign" at bounding box center [62, 190] width 98 height 14
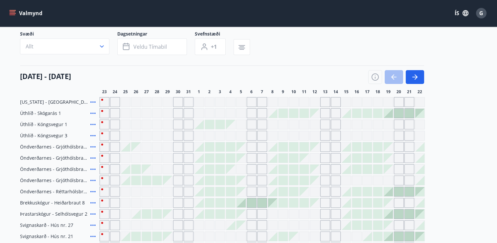
scroll to position [47, 0]
click at [13, 11] on icon "menu" at bounding box center [12, 13] width 7 height 7
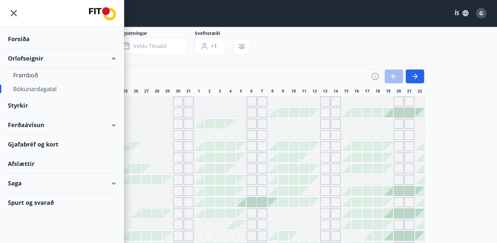
click at [16, 181] on div "Saga" at bounding box center [62, 182] width 108 height 19
click at [26, 211] on div "Bókanir" at bounding box center [62, 213] width 98 height 14
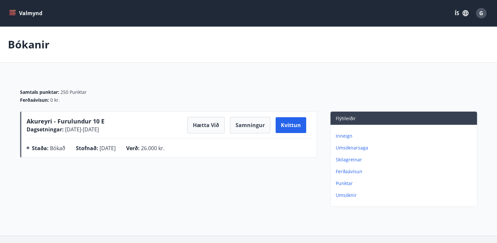
click at [331, 188] on div "Inneign Umsóknarsaga Skilagreinar Ferðaávísun Punktar Umsóknir" at bounding box center [404, 163] width 147 height 76
click at [345, 147] on p "Umsóknarsaga" at bounding box center [405, 147] width 139 height 7
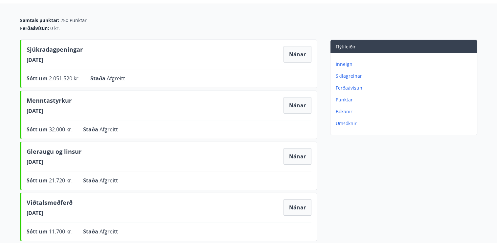
scroll to position [57, 0]
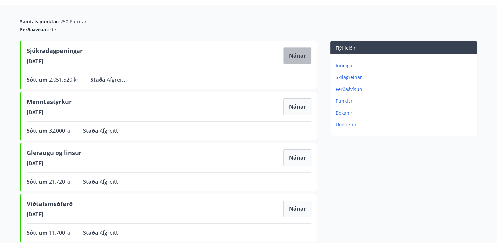
click at [295, 53] on button "Nánar" at bounding box center [298, 55] width 28 height 16
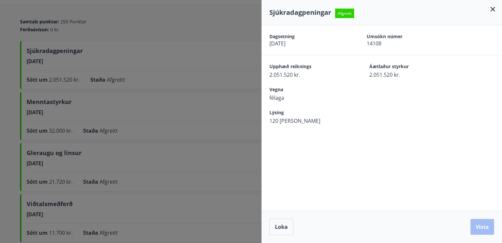
click at [495, 9] on icon at bounding box center [493, 9] width 8 height 8
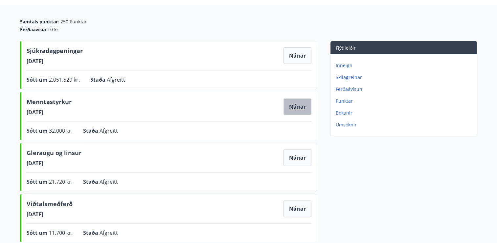
click at [295, 110] on button "Nánar" at bounding box center [298, 106] width 28 height 16
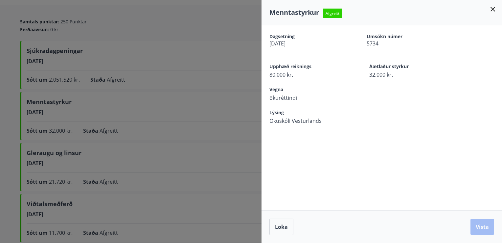
click at [493, 10] on icon at bounding box center [493, 9] width 8 height 8
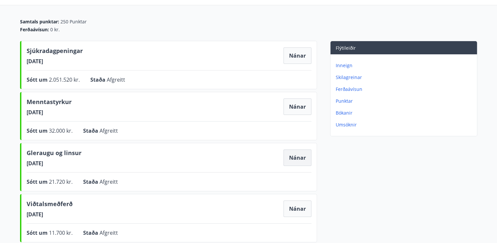
click at [300, 156] on button "Nánar" at bounding box center [298, 157] width 28 height 16
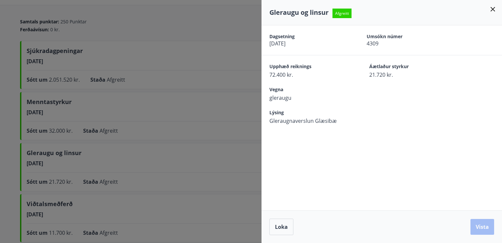
click at [493, 8] on icon at bounding box center [493, 9] width 8 height 8
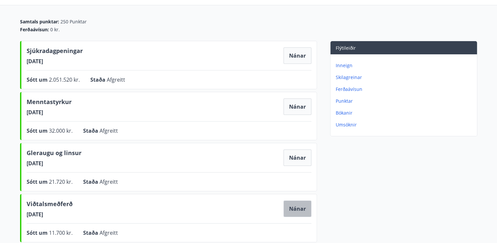
click at [292, 205] on button "Nánar" at bounding box center [298, 208] width 28 height 16
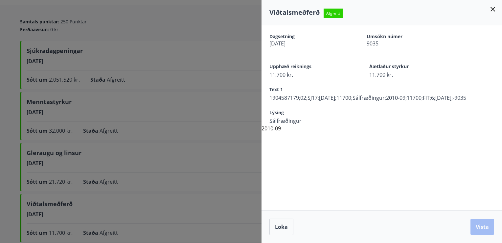
click at [493, 8] on icon at bounding box center [493, 9] width 8 height 8
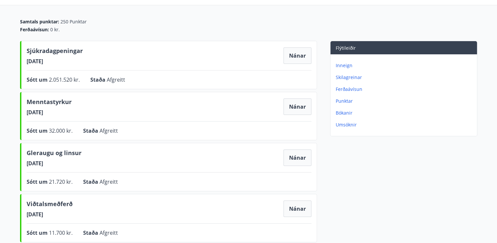
scroll to position [241, 0]
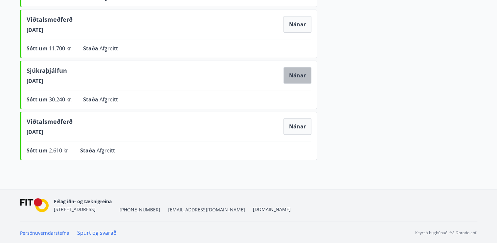
click at [299, 77] on button "Nánar" at bounding box center [298, 75] width 28 height 16
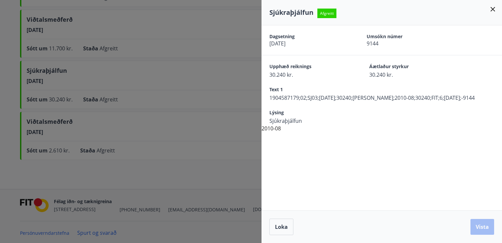
drag, startPoint x: 492, startPoint y: 9, endPoint x: 488, endPoint y: 12, distance: 4.6
click at [488, 12] on div "Sjúkraþjálfun Afgreitt" at bounding box center [382, 12] width 225 height 9
click at [493, 9] on icon at bounding box center [493, 9] width 5 height 5
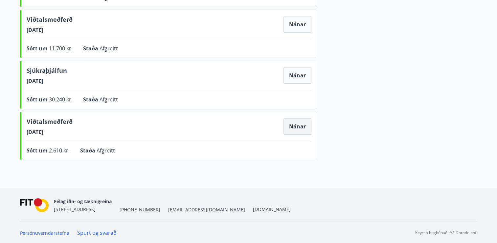
click at [291, 127] on button "Nánar" at bounding box center [298, 126] width 28 height 16
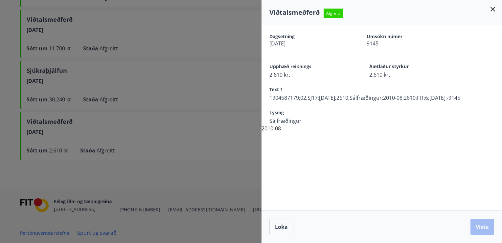
click at [493, 8] on icon at bounding box center [493, 9] width 8 height 8
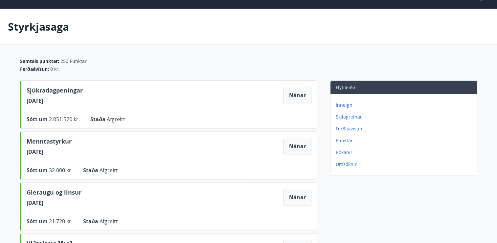
scroll to position [0, 0]
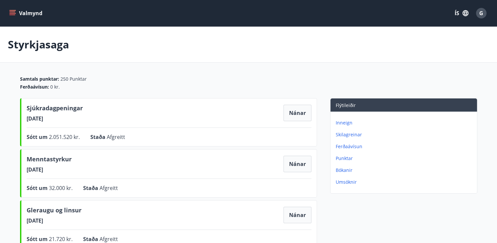
click at [12, 11] on icon "menu" at bounding box center [12, 13] width 7 height 7
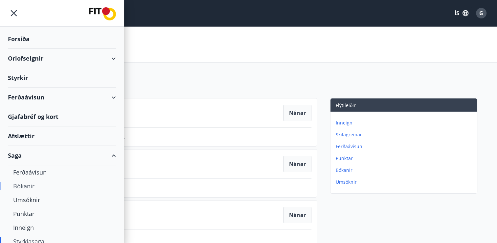
click at [21, 182] on div "Bókanir" at bounding box center [62, 186] width 98 height 14
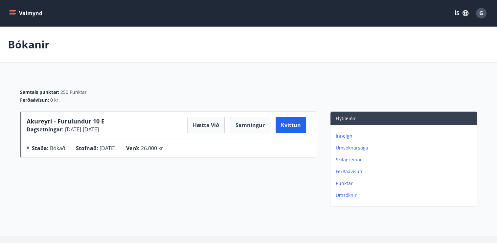
click at [12, 14] on icon "menu" at bounding box center [12, 13] width 7 height 7
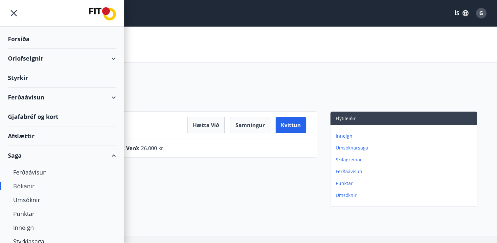
click at [37, 185] on div "Bókanir" at bounding box center [62, 186] width 98 height 14
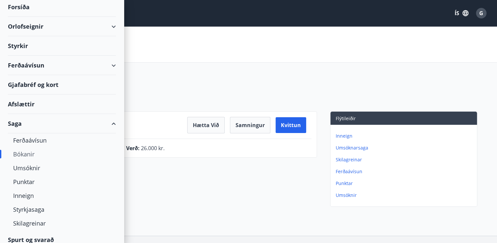
scroll to position [37, 0]
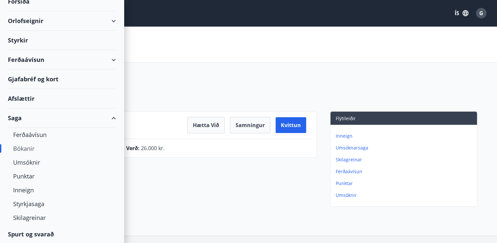
click at [42, 231] on div "Spurt og svarað" at bounding box center [62, 233] width 108 height 19
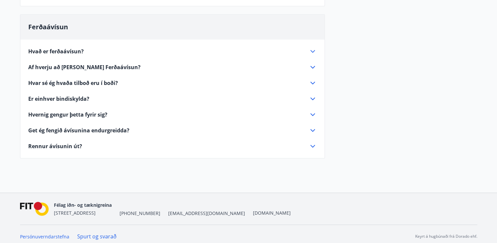
scroll to position [360, 0]
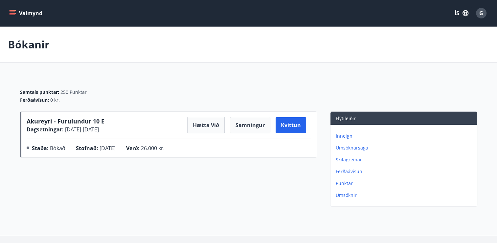
click at [481, 15] on span "G" at bounding box center [482, 13] width 4 height 7
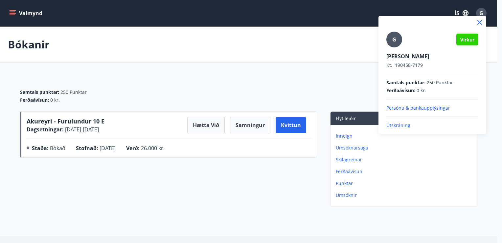
click at [404, 127] on p "Útskráning" at bounding box center [433, 125] width 92 height 7
